Goal: Task Accomplishment & Management: Manage account settings

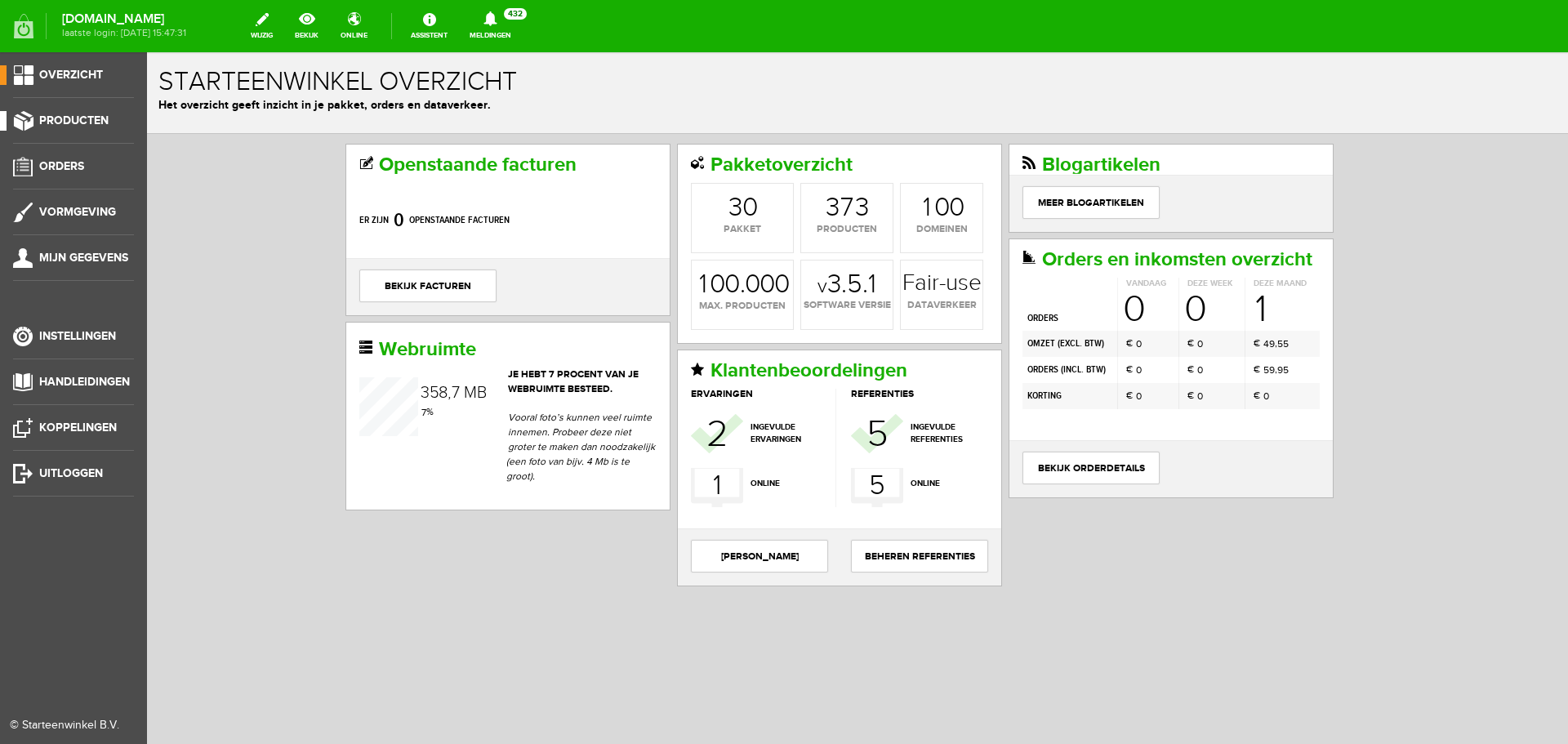
click at [68, 117] on span "Producten" at bounding box center [74, 120] width 69 height 13
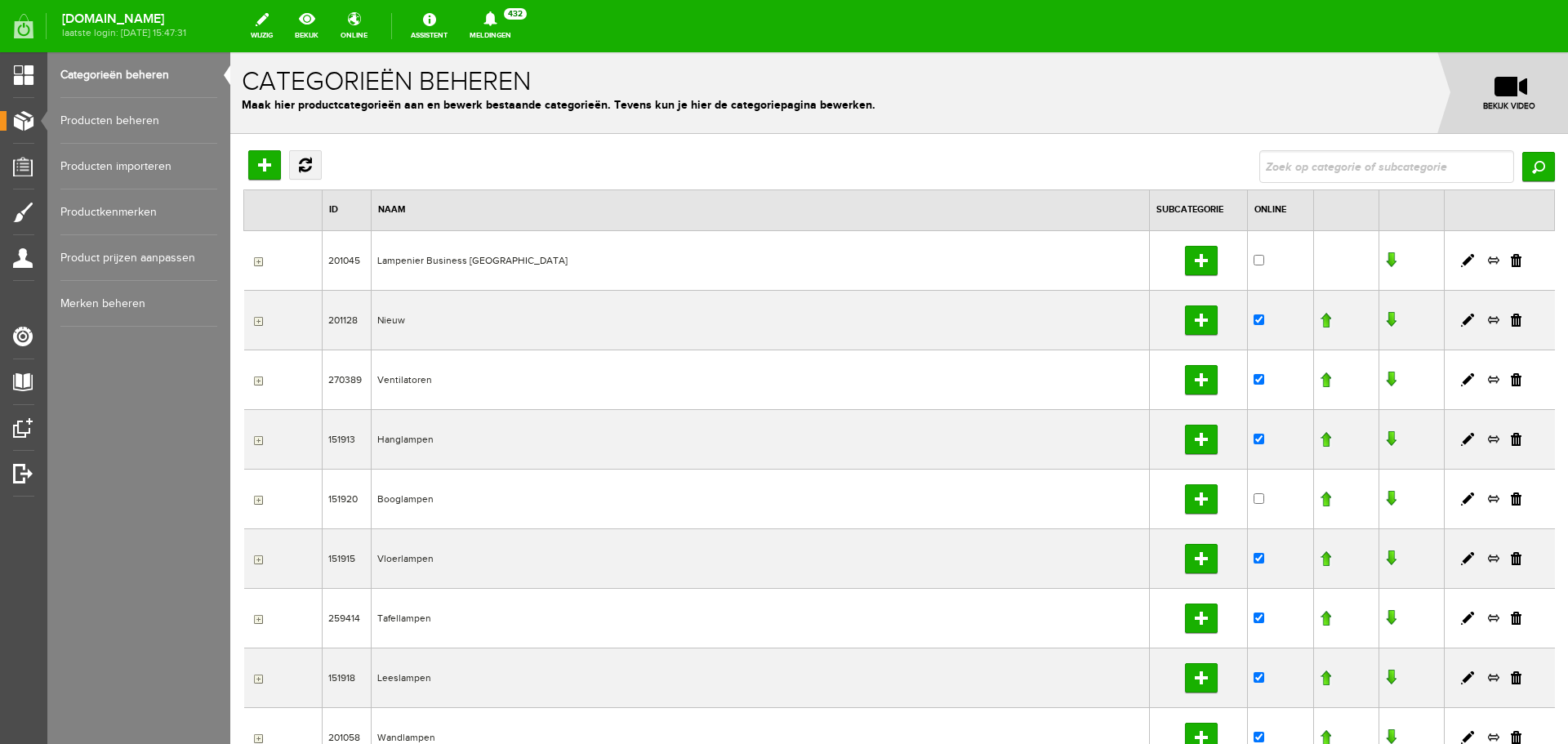
click at [143, 118] on link "Producten beheren" at bounding box center [139, 121] width 157 height 46
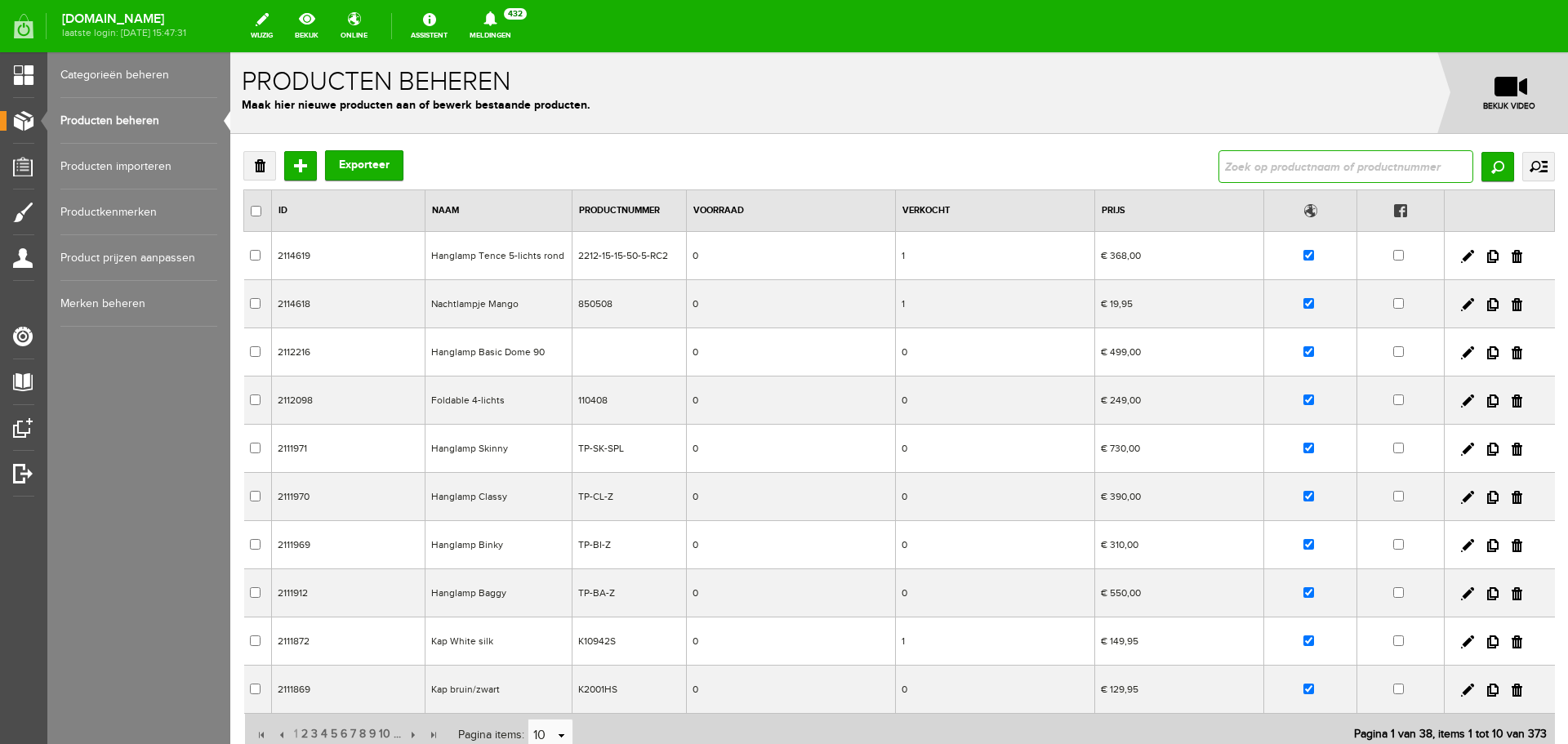
click at [1252, 169] on input "text" at bounding box center [1345, 167] width 255 height 33
type input "Climate"
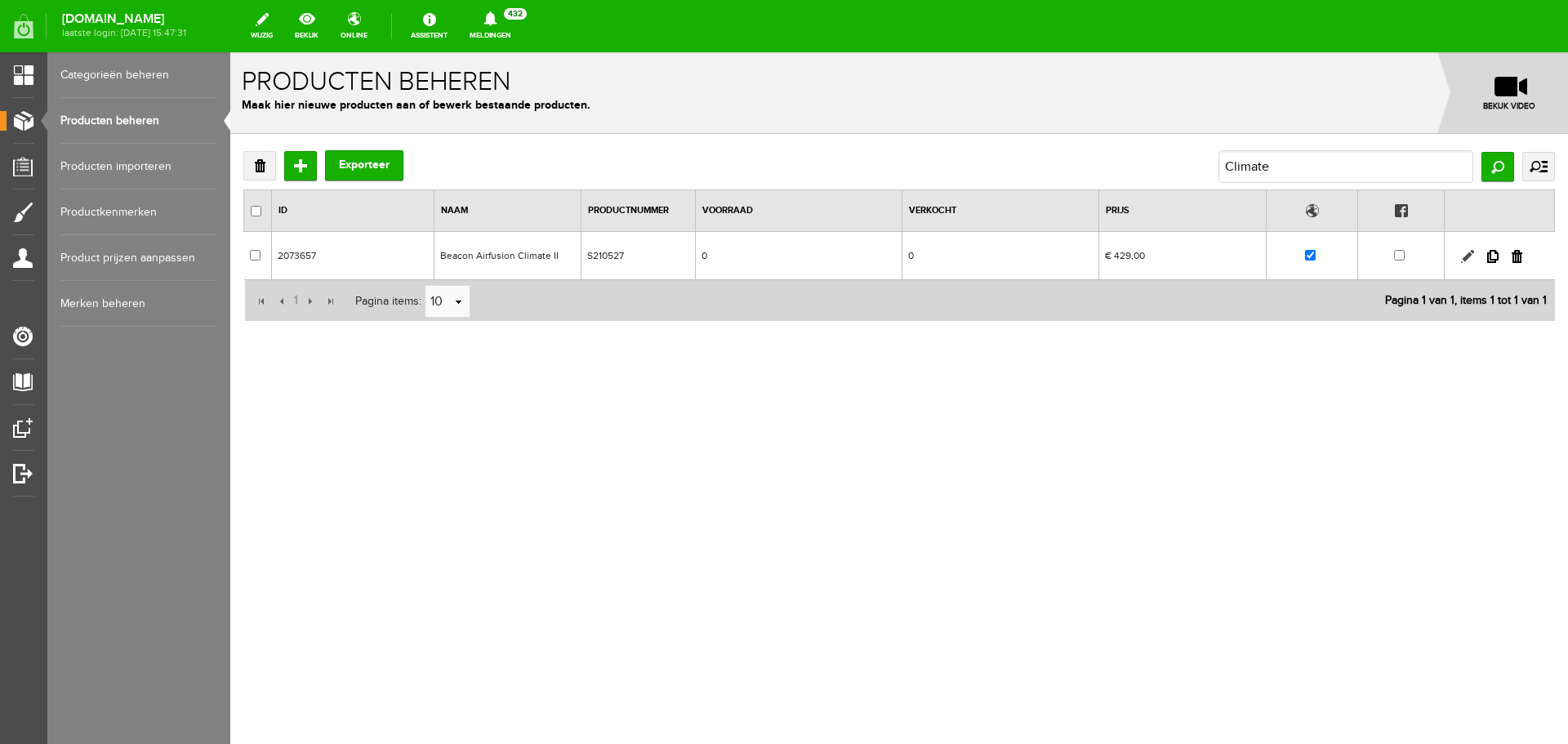
click at [1464, 257] on link at bounding box center [1468, 257] width 13 height 13
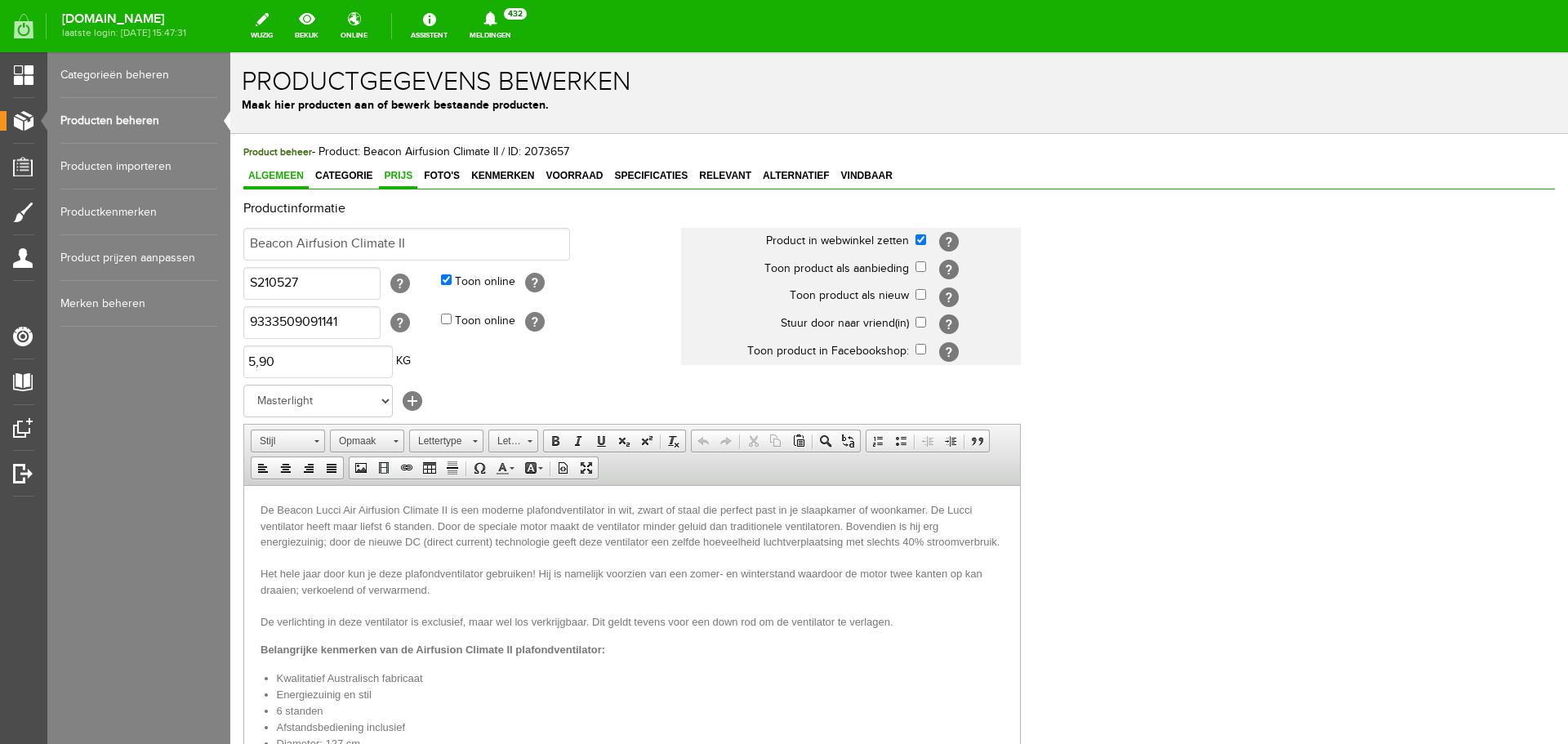
click at [406, 175] on span "Prijs" at bounding box center [398, 176] width 38 height 12
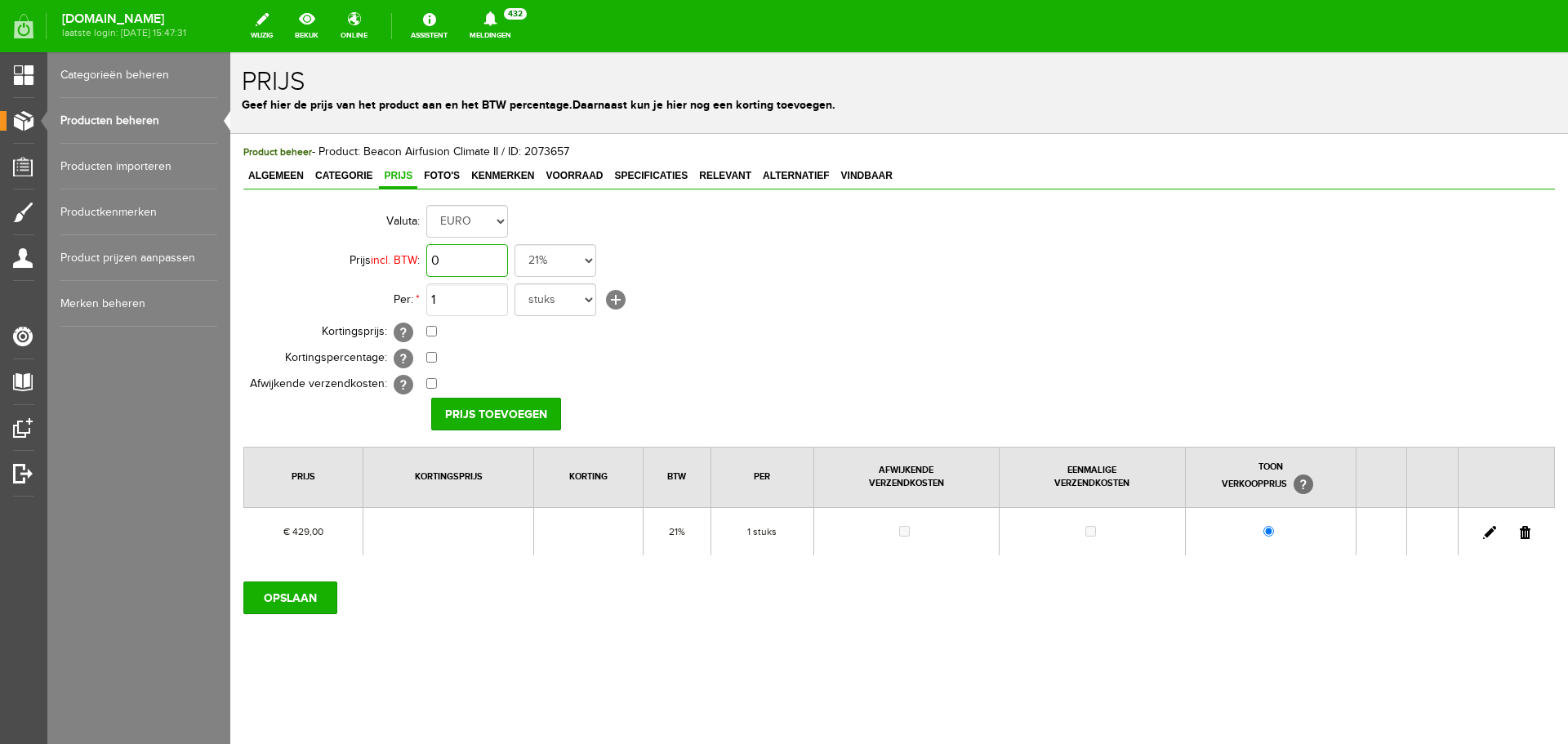
click at [483, 262] on input "0" at bounding box center [467, 261] width 82 height 33
type input "€ 369,00"
click at [475, 414] on input "Prijs toevoegen" at bounding box center [495, 414] width 130 height 33
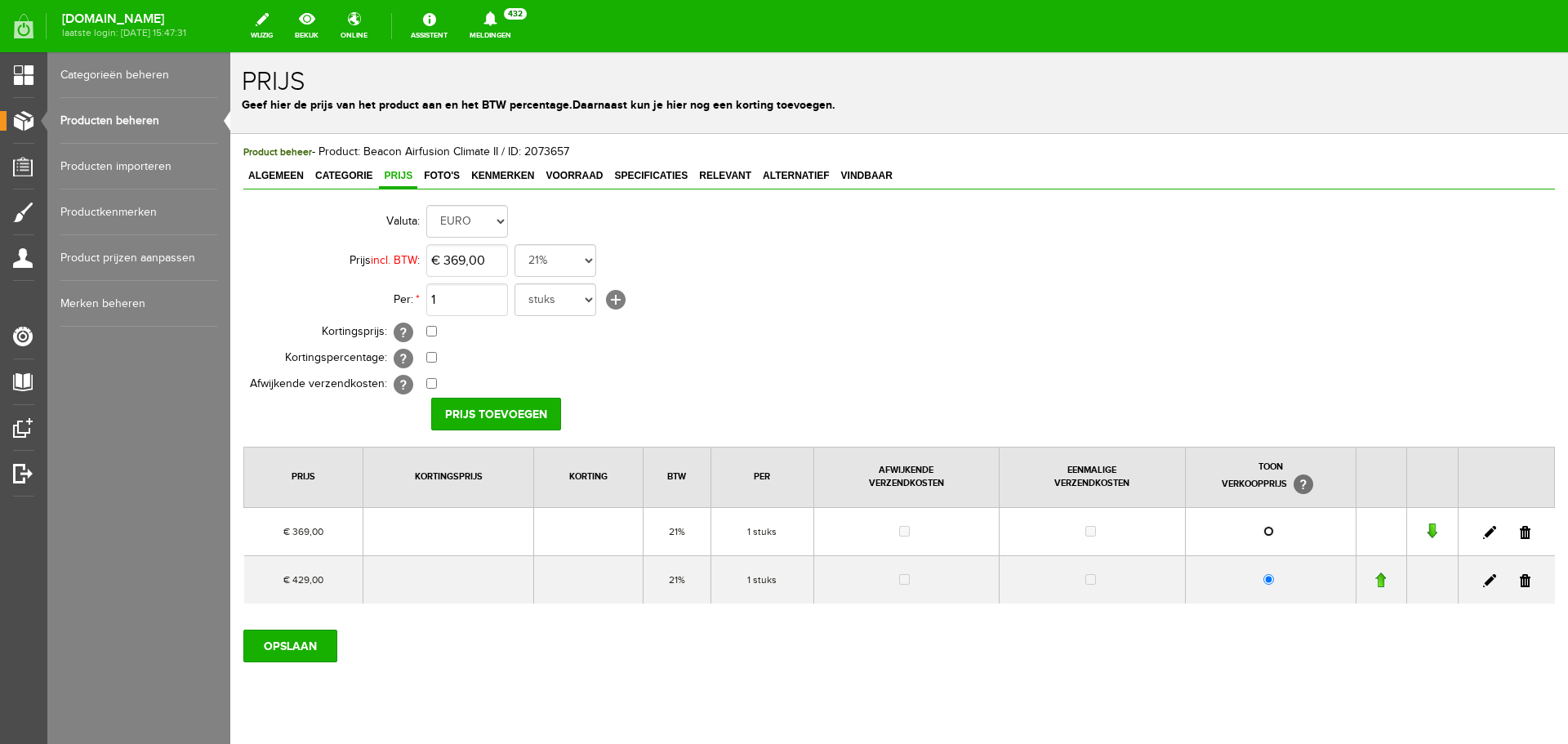
click at [1263, 531] on input "radio" at bounding box center [1268, 531] width 11 height 11
radio input "true"
drag, startPoint x: 1513, startPoint y: 581, endPoint x: 1050, endPoint y: 104, distance: 664.8
click at [1520, 581] on link at bounding box center [1525, 581] width 11 height 13
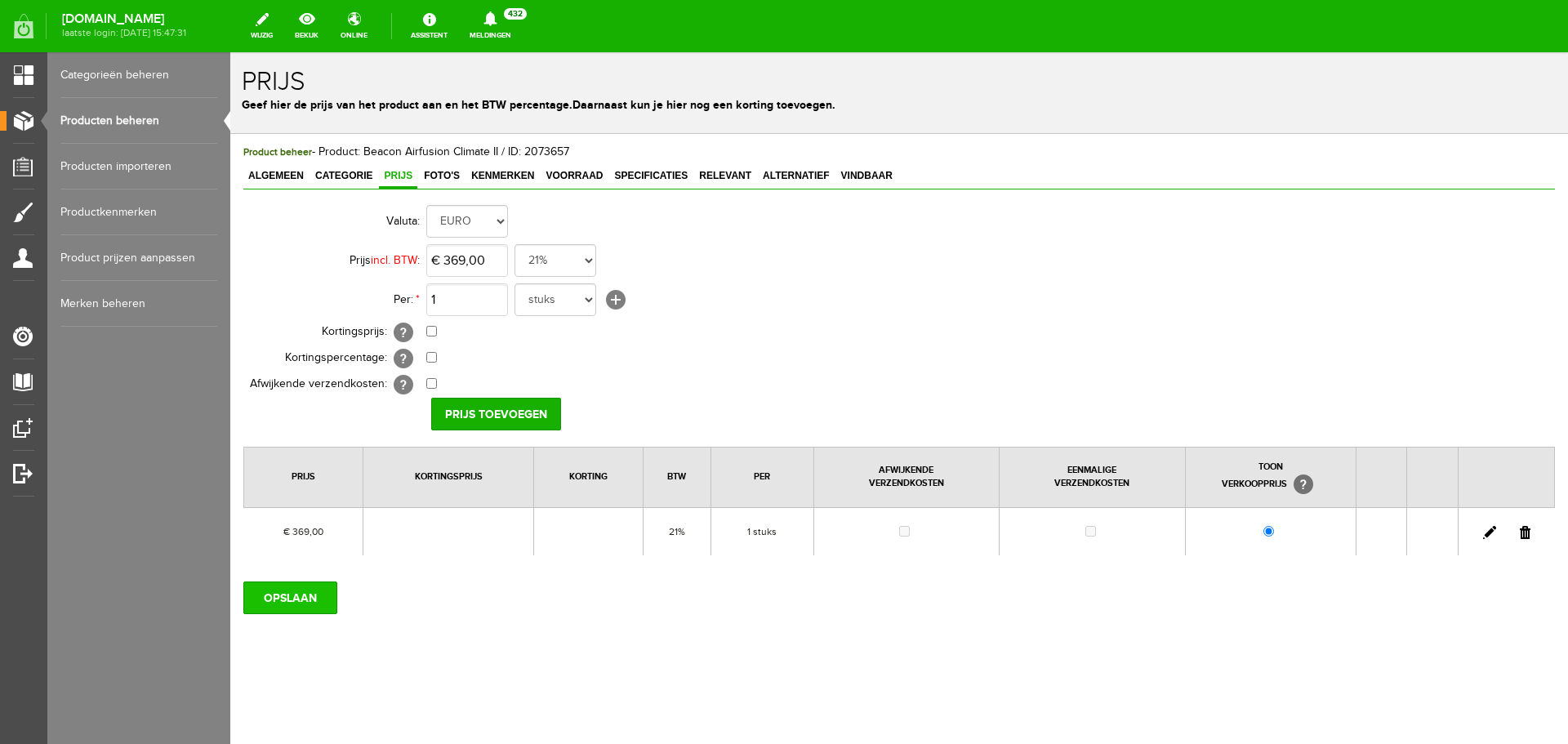
click at [286, 598] on input "OPSLAAN" at bounding box center [291, 598] width 94 height 33
click at [499, 174] on span "Kenmerken" at bounding box center [503, 176] width 73 height 12
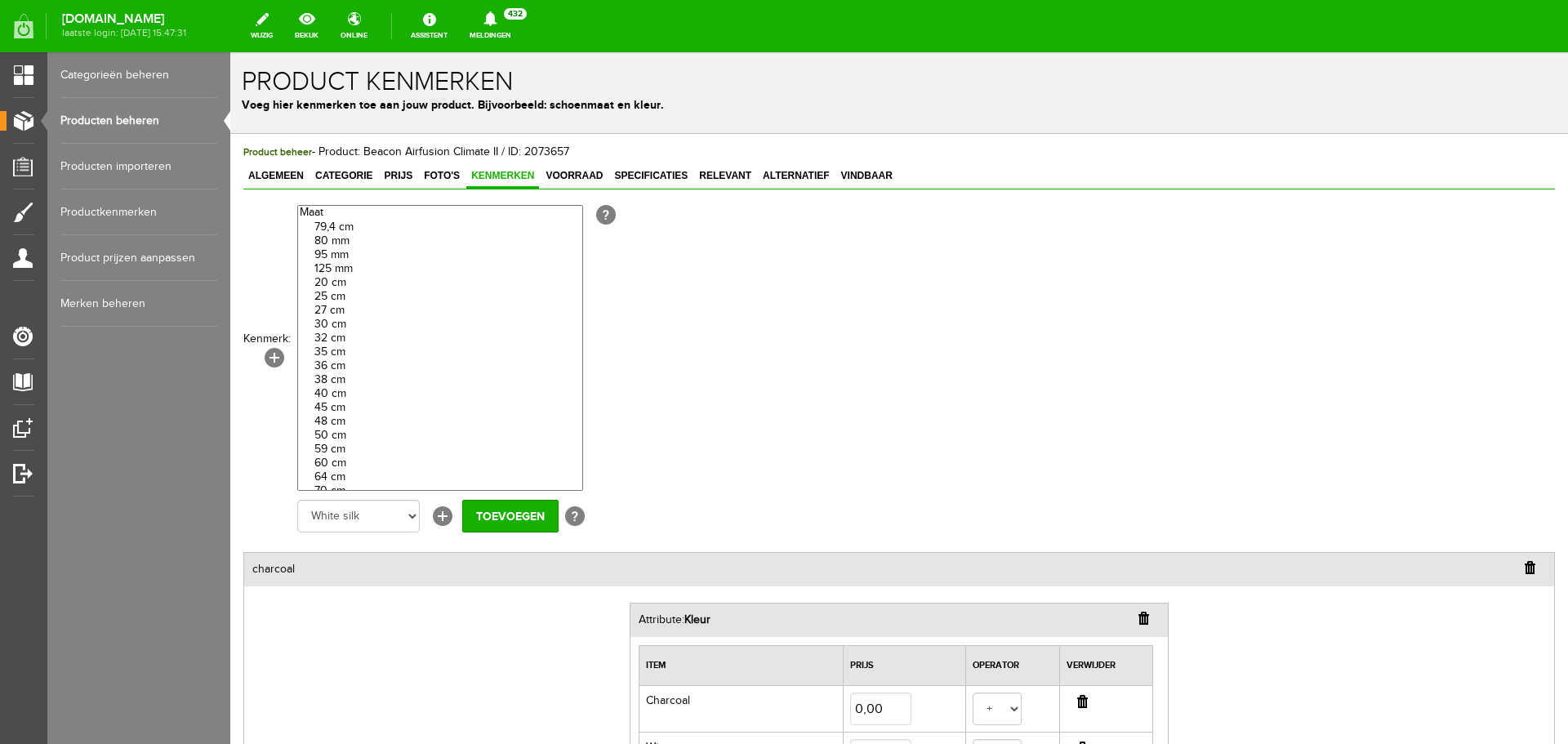
click at [144, 114] on link "Producten beheren" at bounding box center [139, 121] width 157 height 46
